Goal: Information Seeking & Learning: Find specific fact

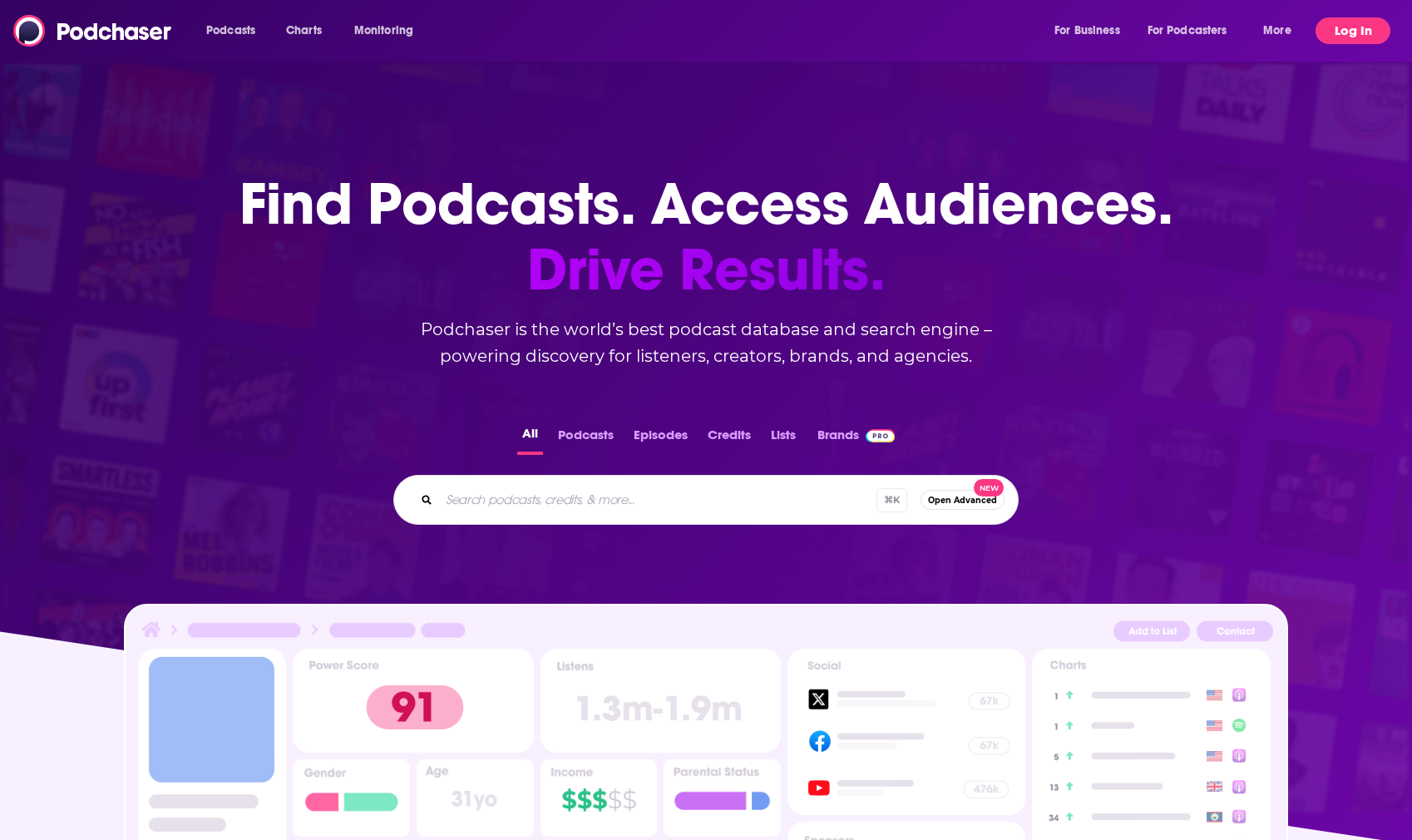
click at [1351, 32] on button "Log In" at bounding box center [1352, 31] width 74 height 27
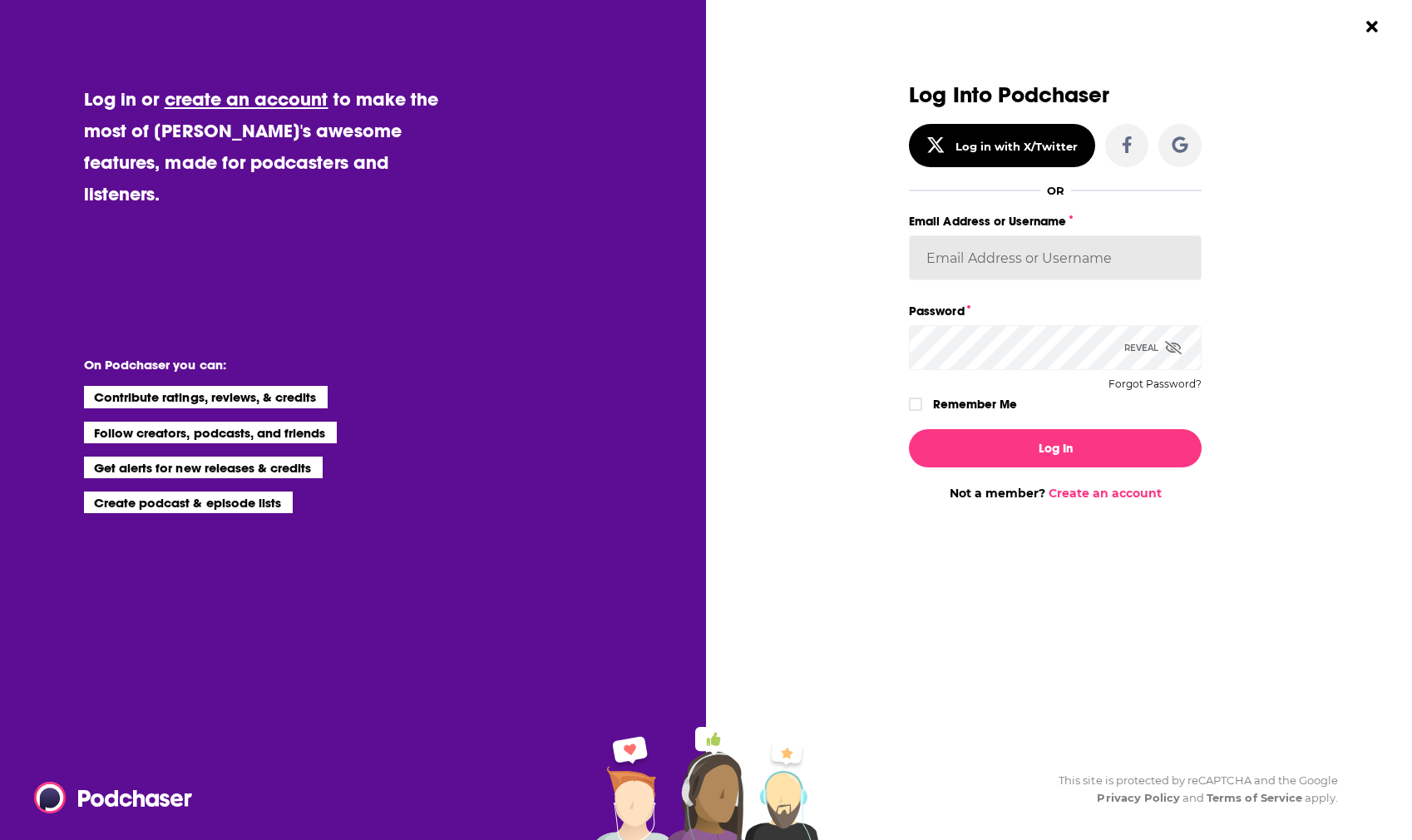
click at [974, 267] on input "Email Address or Username" at bounding box center [1055, 257] width 293 height 45
type input "experts2podcasts"
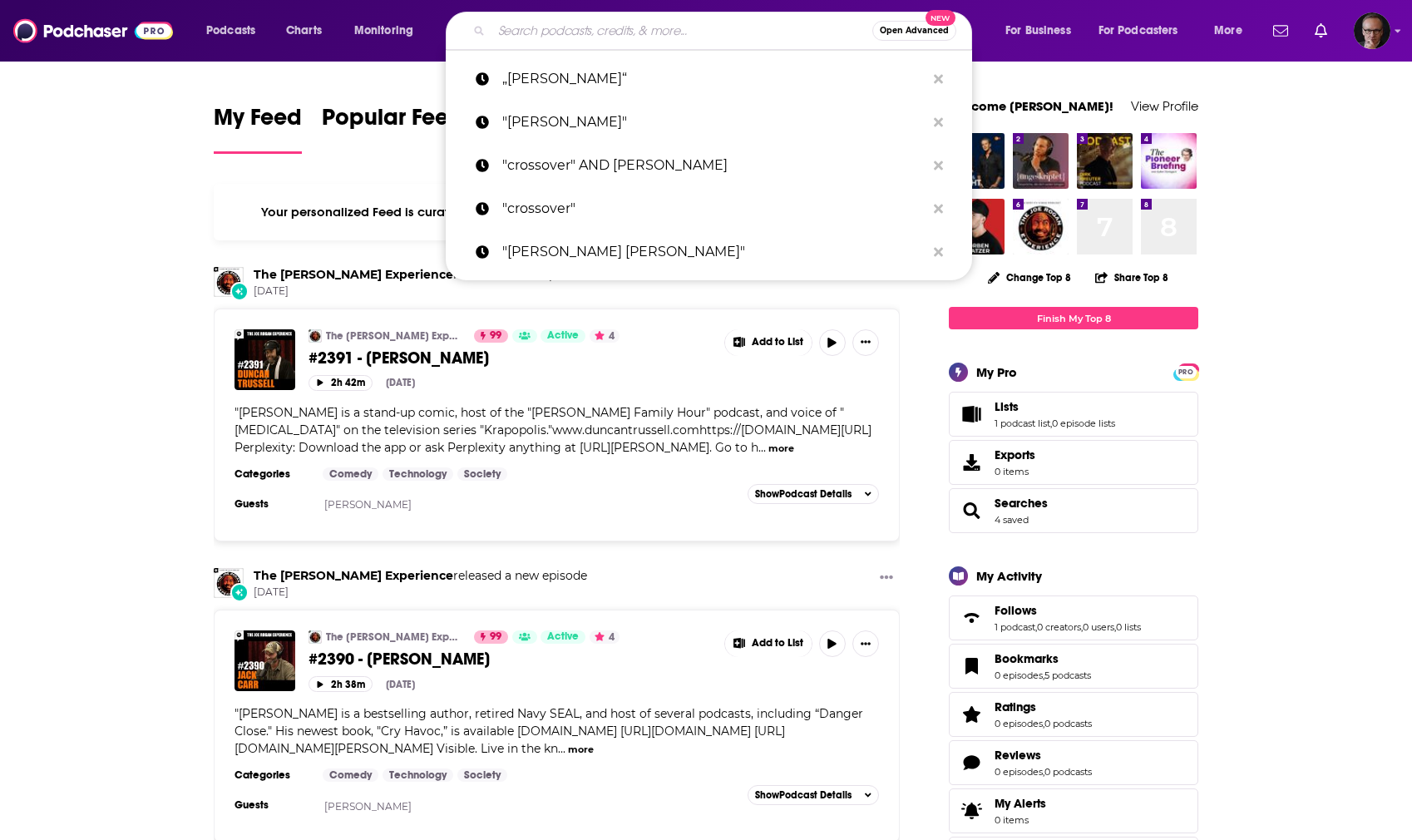
click at [695, 23] on input "Search podcasts, credits, & more..." at bounding box center [682, 31] width 381 height 27
paste input "[PERSON_NAME]"
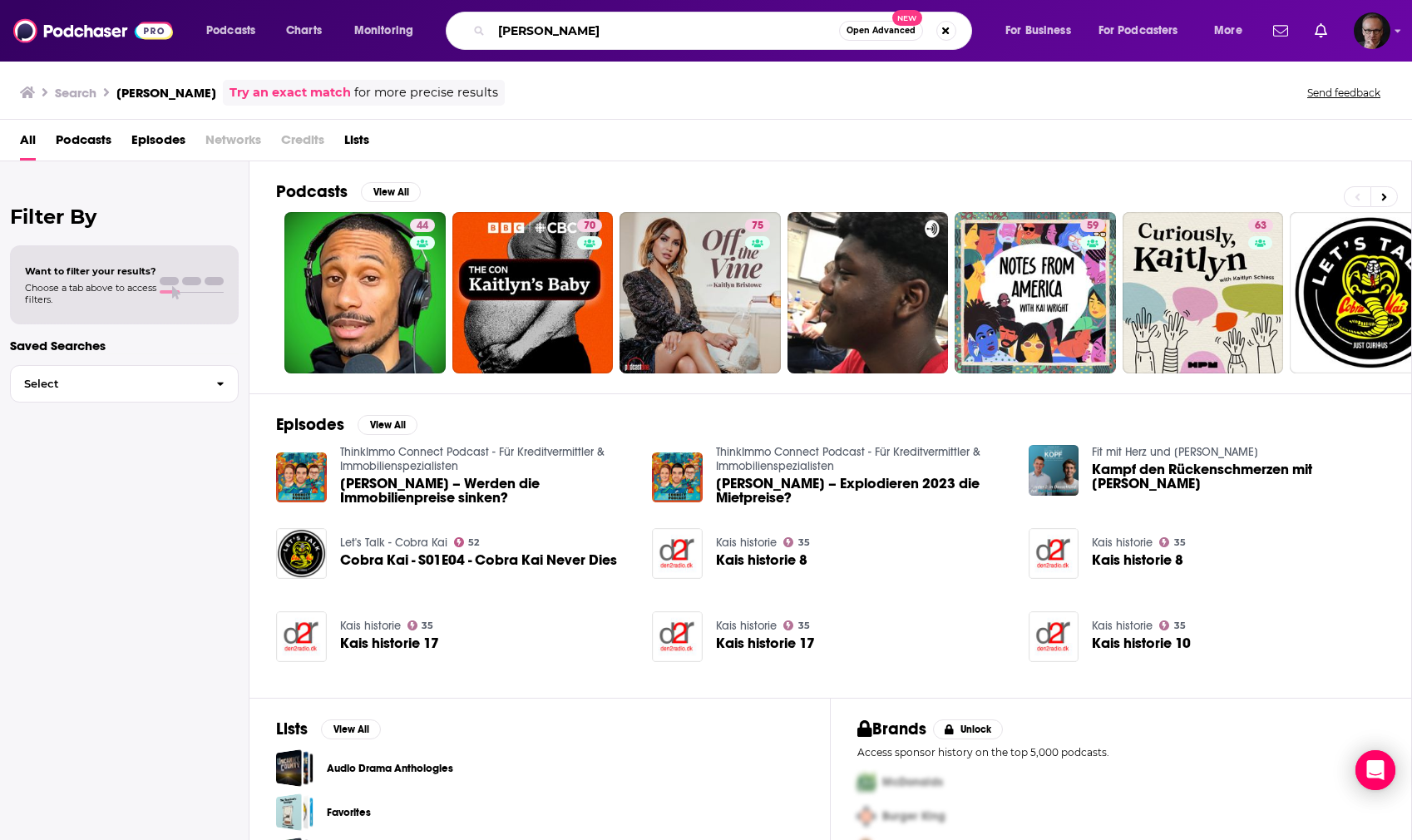
click at [663, 29] on input "[PERSON_NAME]" at bounding box center [665, 31] width 348 height 27
click at [496, 27] on input "[PERSON_NAME]"" at bounding box center [665, 31] width 348 height 27
type input ""[PERSON_NAME]""
